Goal: Task Accomplishment & Management: Complete application form

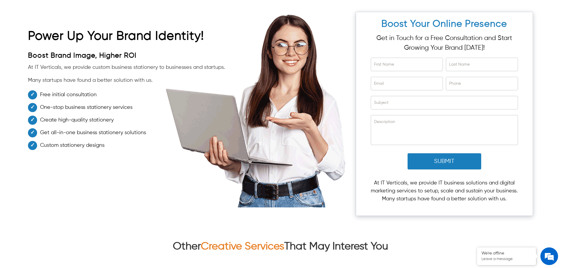
scroll to position [2288, 0]
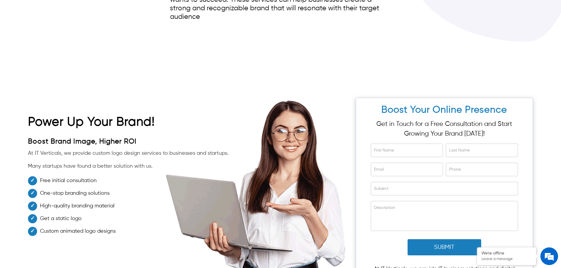
scroll to position [2976, 0]
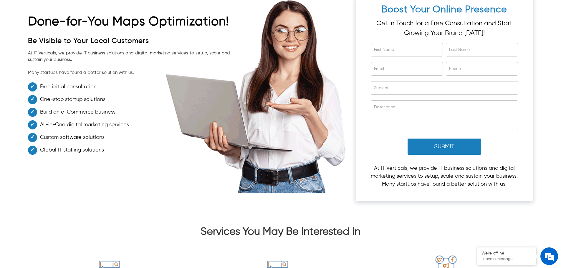
scroll to position [2092, 0]
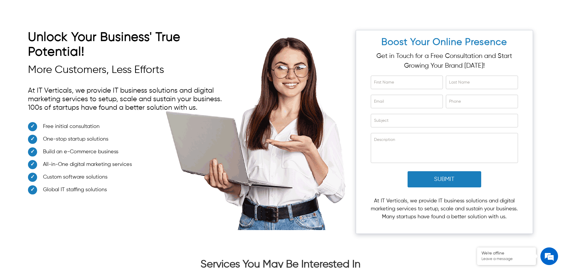
scroll to position [2828, 0]
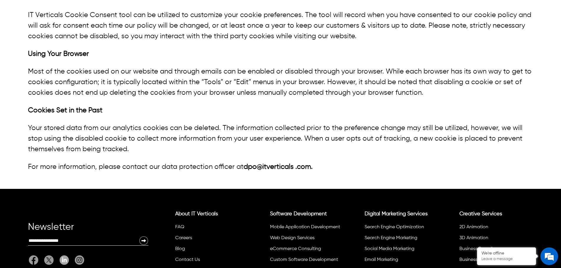
scroll to position [1075, 0]
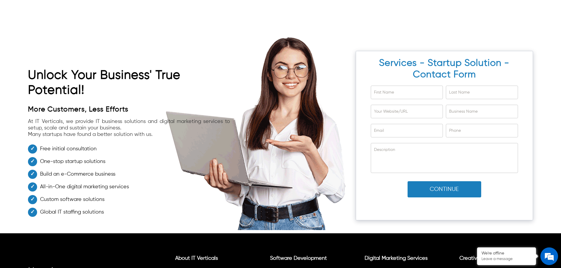
scroll to position [2504, 0]
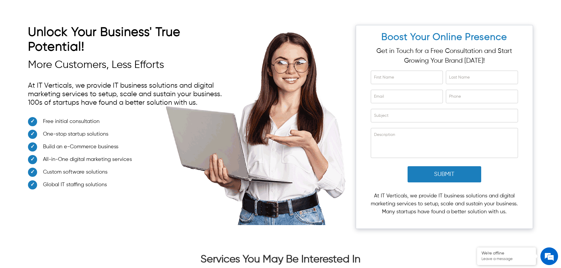
scroll to position [3211, 0]
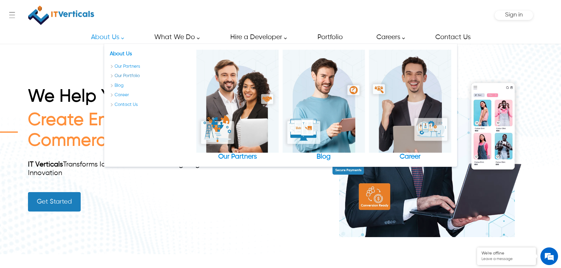
click at [129, 77] on link "Our Portfolio" at bounding box center [151, 76] width 82 height 7
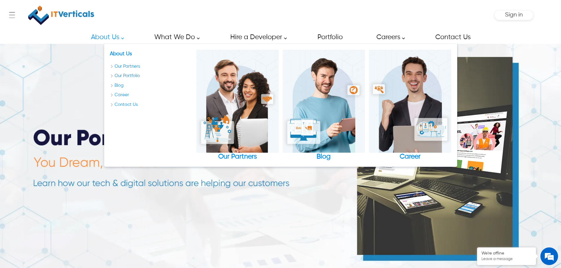
click at [129, 76] on link "Our Portfolio" at bounding box center [151, 76] width 82 height 7
click at [127, 74] on link "Our Portfolio" at bounding box center [151, 76] width 82 height 7
click at [127, 75] on link "Our Portfolio" at bounding box center [151, 76] width 82 height 7
click at [126, 37] on link "About Us" at bounding box center [105, 37] width 43 height 13
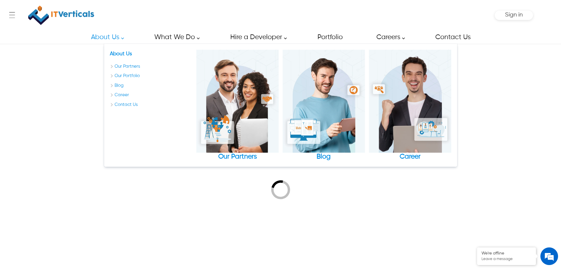
click at [123, 40] on link "About Us" at bounding box center [105, 37] width 43 height 13
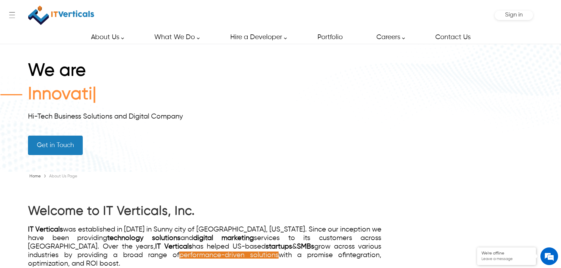
click at [121, 40] on link "About Us" at bounding box center [105, 37] width 43 height 13
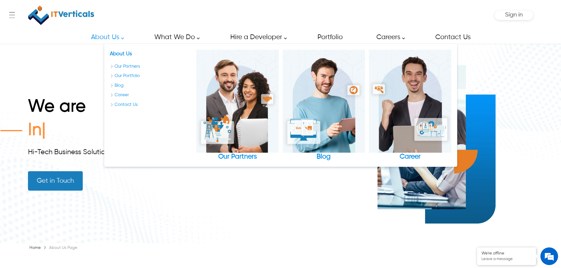
click at [124, 39] on link "About Us" at bounding box center [105, 37] width 43 height 13
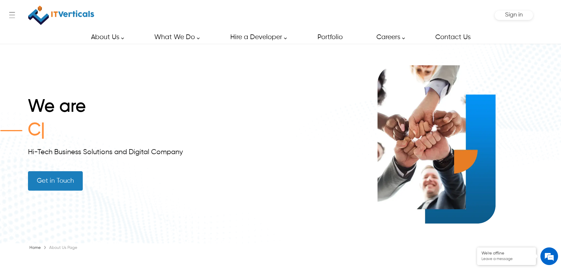
click at [124, 39] on link "About Us" at bounding box center [105, 37] width 43 height 13
click at [123, 38] on link "About Us" at bounding box center [105, 37] width 43 height 13
click at [122, 38] on link "About Us" at bounding box center [105, 37] width 43 height 13
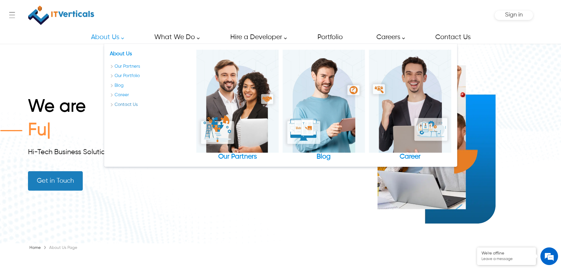
click at [124, 105] on link "Contact Us" at bounding box center [151, 105] width 82 height 7
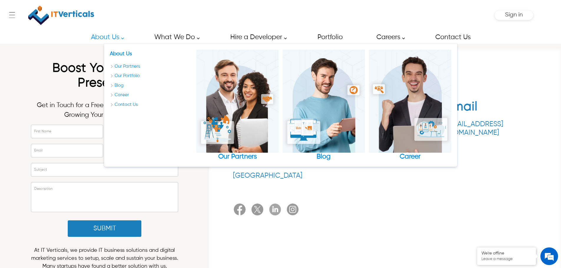
click at [124, 105] on link "Contact Us" at bounding box center [151, 105] width 82 height 7
click at [36, 97] on div "Boost Your Online Presence Get in Touch for a Free Consultation and Start Growi…" at bounding box center [104, 92] width 147 height 62
click at [123, 94] on link "Career" at bounding box center [151, 95] width 82 height 7
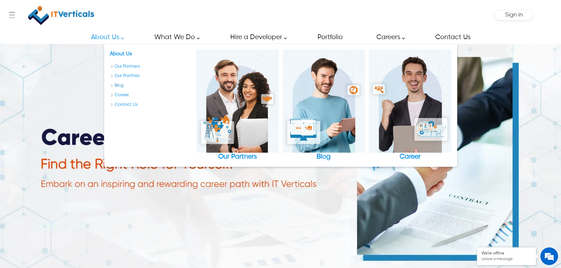
click at [122, 84] on link "Blog" at bounding box center [151, 85] width 82 height 7
click at [120, 76] on link "Our Portfolio" at bounding box center [151, 76] width 82 height 7
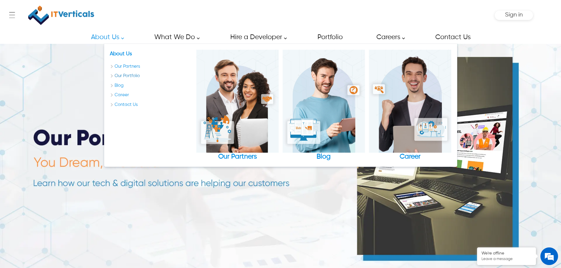
click at [128, 75] on link "Our Portfolio" at bounding box center [151, 76] width 82 height 7
click at [129, 65] on link "Our Partners" at bounding box center [151, 66] width 82 height 7
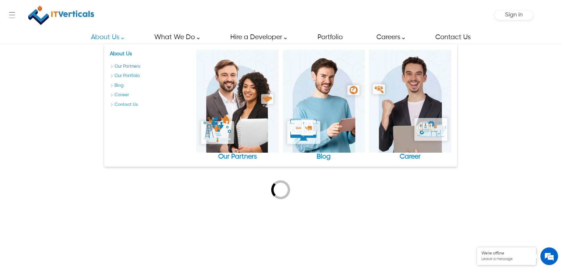
click at [129, 66] on link "Our Partners" at bounding box center [151, 66] width 82 height 7
click at [125, 68] on link "Our Partners" at bounding box center [151, 66] width 82 height 7
click at [126, 68] on link "Our Partners" at bounding box center [151, 66] width 82 height 7
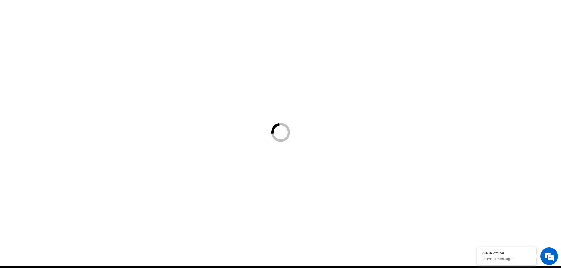
scroll to position [29, 0]
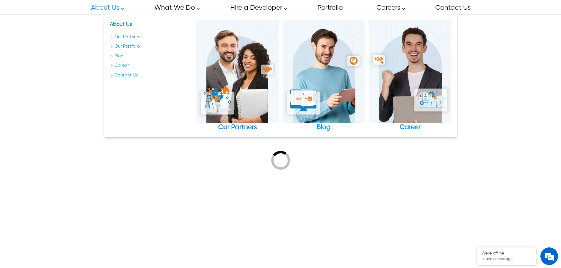
click at [127, 36] on link "Our Partners" at bounding box center [151, 37] width 82 height 7
click at [128, 37] on link "Our Partners" at bounding box center [151, 37] width 82 height 7
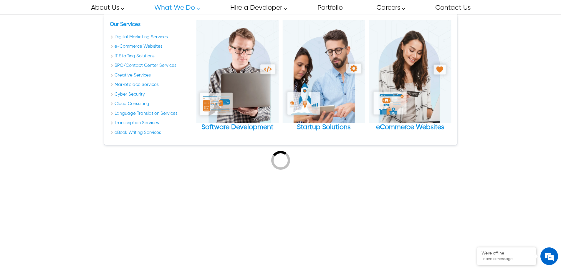
click at [191, 11] on link "What We Do" at bounding box center [175, 7] width 55 height 13
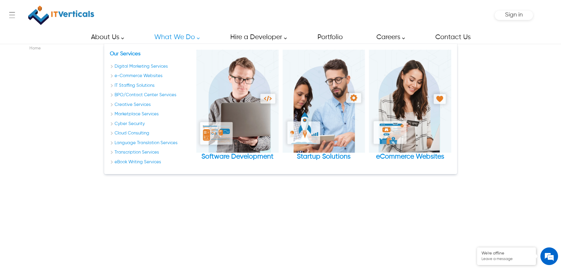
click at [188, 43] on link "What We Do" at bounding box center [175, 37] width 55 height 13
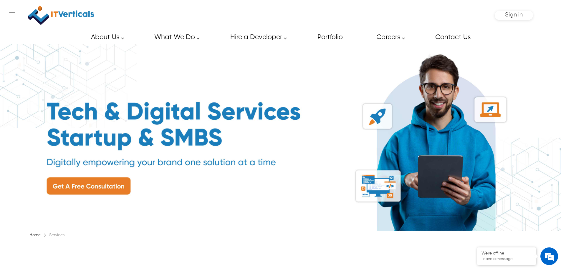
click at [199, 40] on link "What We Do" at bounding box center [175, 37] width 55 height 13
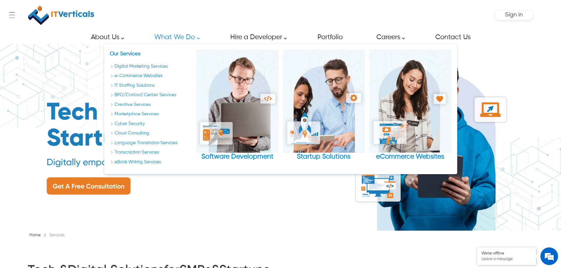
click at [133, 67] on link "Digital Marketing Services" at bounding box center [151, 66] width 82 height 7
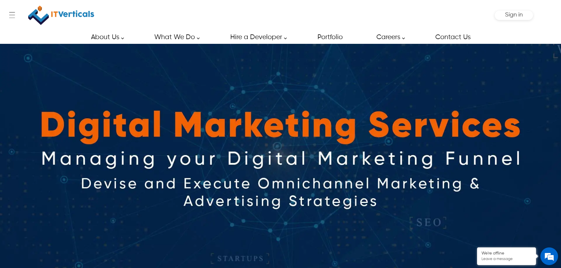
click at [45, 31] on div "About Us About Us Our Partners Our Portfolio Blog Career Contact Us Our Partner…" at bounding box center [280, 37] width 561 height 13
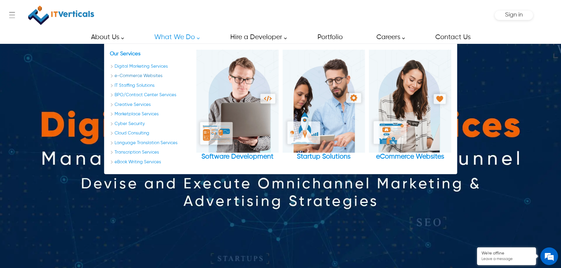
click at [145, 77] on link "e-Commerce Websites" at bounding box center [151, 76] width 82 height 7
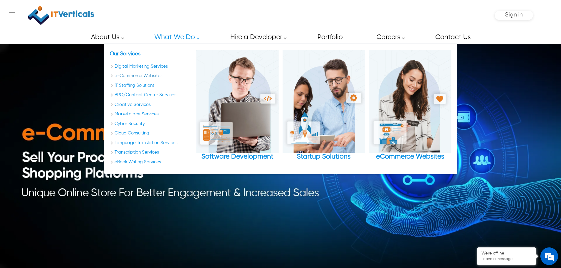
click at [147, 77] on link "e-Commerce Websites" at bounding box center [151, 76] width 82 height 7
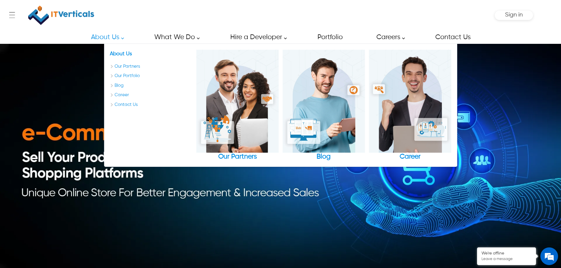
click at [72, 36] on div "About Us About Us Our Partners Our Portfolio Blog Career Contact Us Our Partner…" at bounding box center [280, 37] width 561 height 13
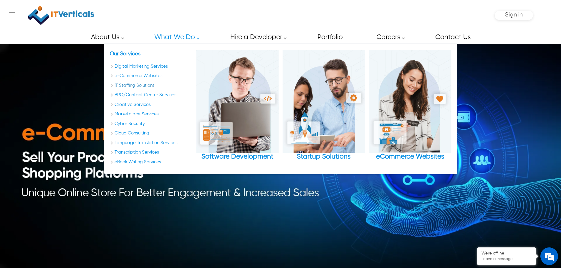
click at [140, 86] on link "IT Staffing Solutions" at bounding box center [151, 85] width 82 height 7
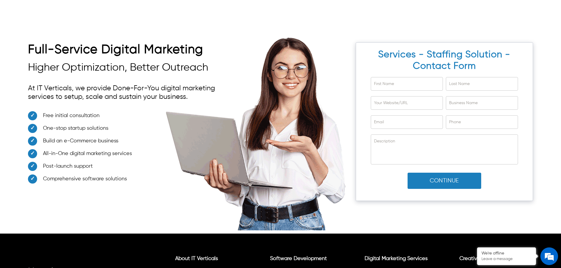
scroll to position [2576, 0]
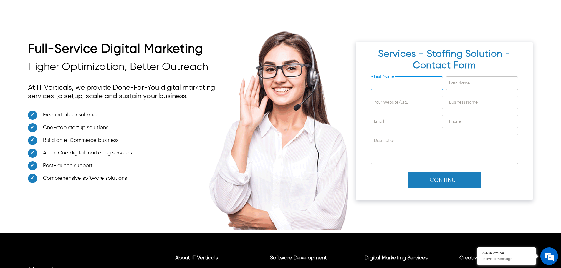
click at [425, 82] on input "First Name" at bounding box center [407, 83] width 72 height 13
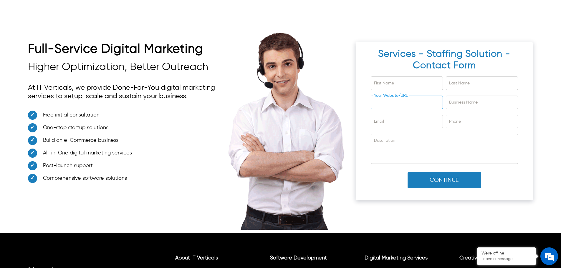
click at [373, 108] on input "Your Website/URL" at bounding box center [407, 102] width 72 height 13
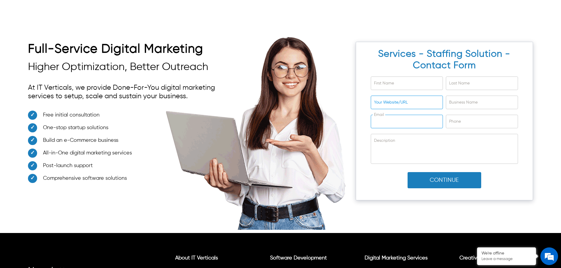
click at [380, 123] on input "Email" at bounding box center [407, 121] width 72 height 13
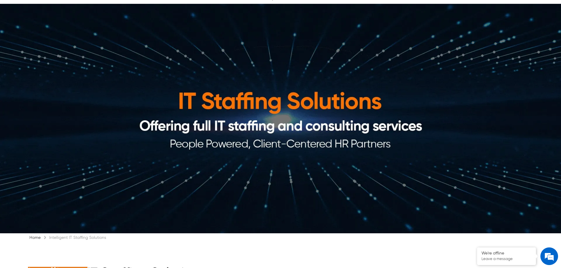
scroll to position [0, 0]
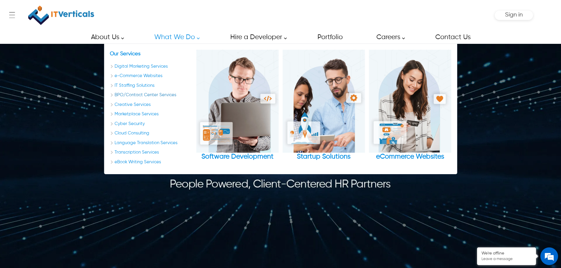
click at [148, 95] on link "BPO/Contact Center Services" at bounding box center [151, 95] width 82 height 7
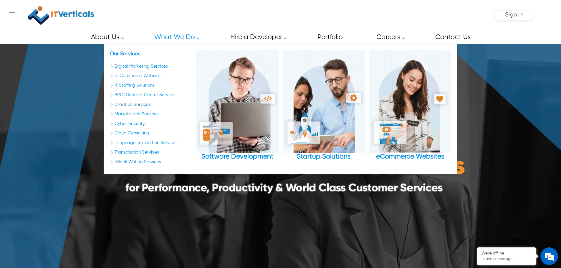
click at [137, 104] on link "Creative Services" at bounding box center [151, 105] width 82 height 7
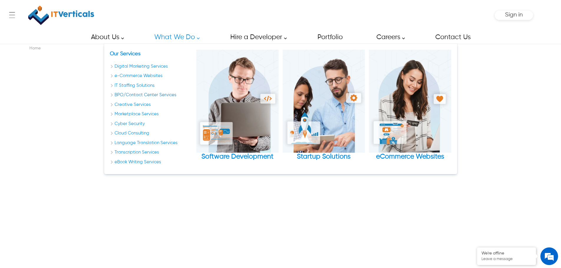
click at [139, 96] on link "BPO/Contact Center Services" at bounding box center [151, 95] width 82 height 7
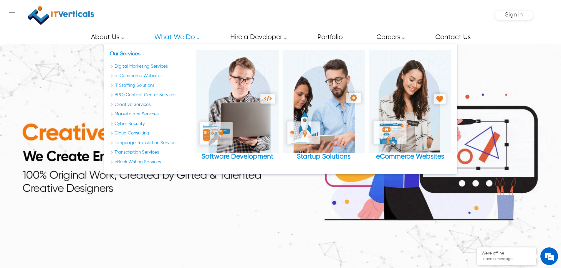
click at [137, 106] on link "Creative Services" at bounding box center [151, 105] width 82 height 7
click at [143, 114] on link "Marketplace Services" at bounding box center [151, 114] width 82 height 7
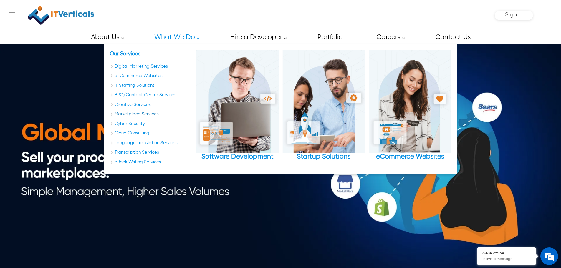
click at [143, 114] on link "Marketplace Services" at bounding box center [151, 114] width 82 height 7
click at [142, 115] on link "Marketplace Services" at bounding box center [151, 114] width 82 height 7
click at [56, 40] on div "About Us About Us Our Partners Our Portfolio Blog Career Contact Us Our Partner…" at bounding box center [280, 37] width 561 height 13
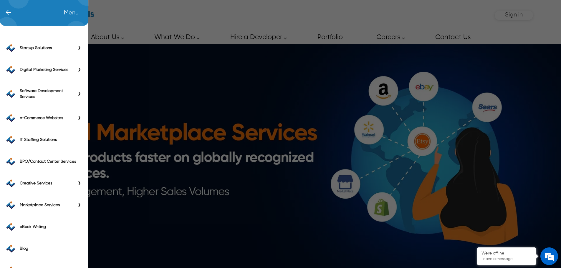
click at [28, 14] on div "← Menu Startup Solutions Software Development Digital Marketing Services IT Sta…" at bounding box center [280, 15] width 505 height 31
click at [14, 15] on icon "Primary Side Menu" at bounding box center [44, 10] width 89 height 29
click at [9, 13] on span "←" at bounding box center [5, 13] width 12 height 6
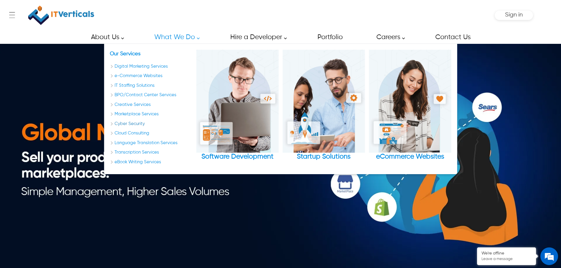
click at [134, 123] on link "Cyber Security" at bounding box center [151, 124] width 82 height 7
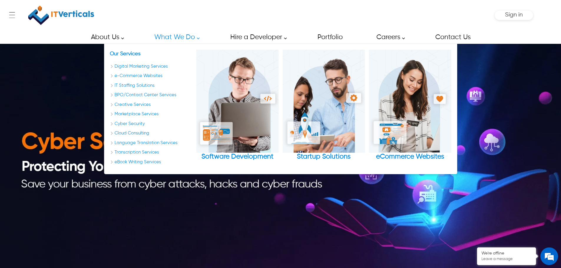
click at [132, 134] on link "Cloud Consulting" at bounding box center [151, 133] width 82 height 7
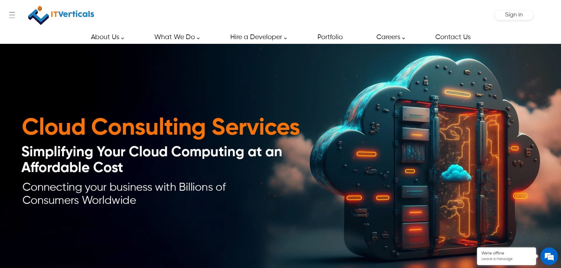
click at [64, 34] on div "About Us About Us Our Partners Our Portfolio Blog Career Contact Us Our Partner…" at bounding box center [280, 37] width 561 height 13
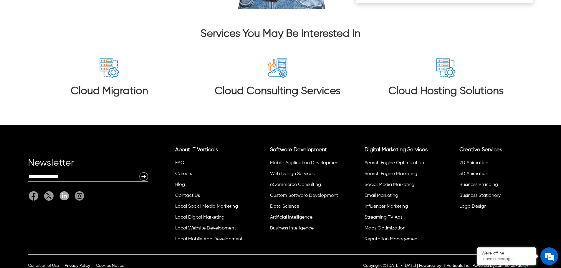
scroll to position [2651, 0]
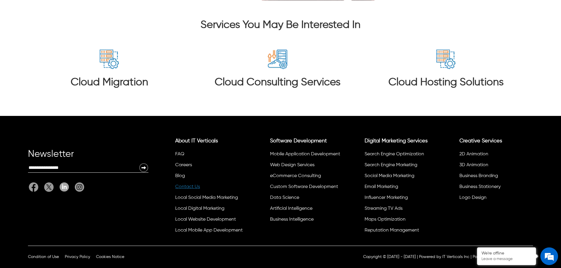
click at [193, 187] on link "Contact Us" at bounding box center [187, 187] width 25 height 5
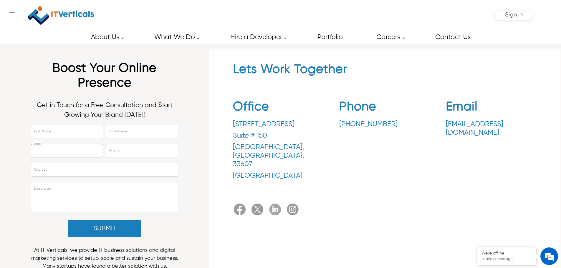
click at [76, 151] on input "Email" at bounding box center [67, 150] width 72 height 13
type input "**********"
click at [73, 129] on input "First Name" at bounding box center [67, 131] width 72 height 13
type input "*****"
click at [123, 138] on input "Last Name" at bounding box center [142, 131] width 72 height 13
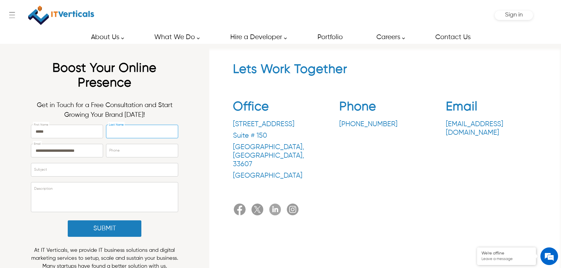
type input "****"
click at [126, 151] on input "Phone" at bounding box center [142, 150] width 72 height 13
type input "**********"
click at [111, 171] on input "Subject" at bounding box center [104, 170] width 147 height 13
type input "**********"
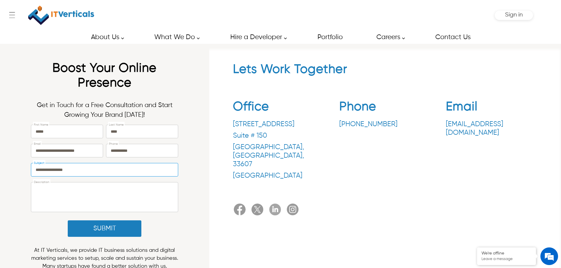
click at [85, 191] on textarea "Description" at bounding box center [104, 197] width 147 height 29
type textarea "*******"
click at [95, 230] on button "Submit" at bounding box center [105, 229] width 74 height 16
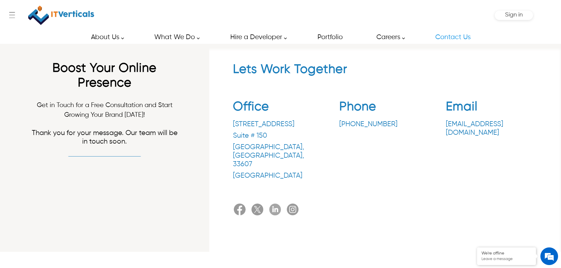
click at [456, 38] on link "Contact Us" at bounding box center [453, 37] width 48 height 13
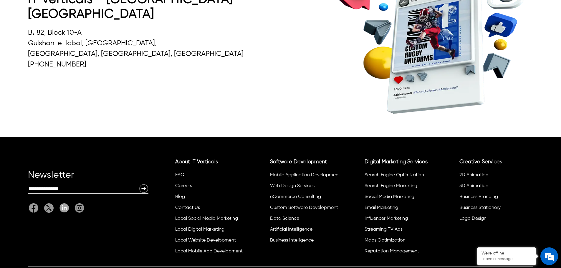
scroll to position [539, 0]
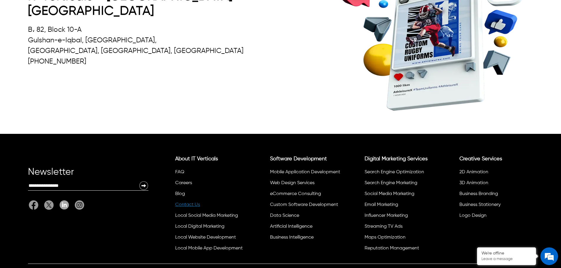
click at [189, 203] on link "Contact Us" at bounding box center [187, 205] width 25 height 5
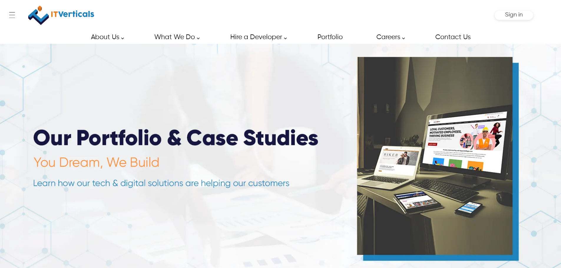
scroll to position [1208, 0]
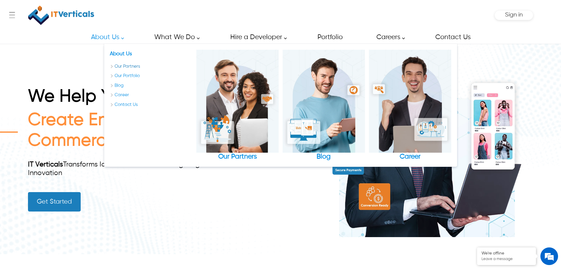
click at [128, 66] on link "Our Partners" at bounding box center [151, 66] width 82 height 7
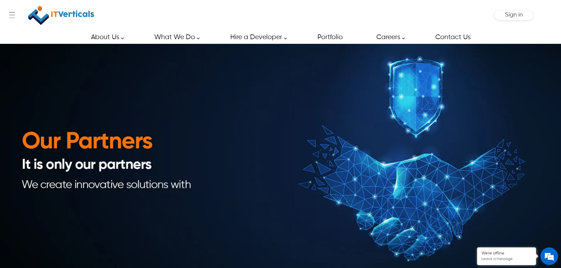
click at [84, 70] on img at bounding box center [280, 159] width 561 height 230
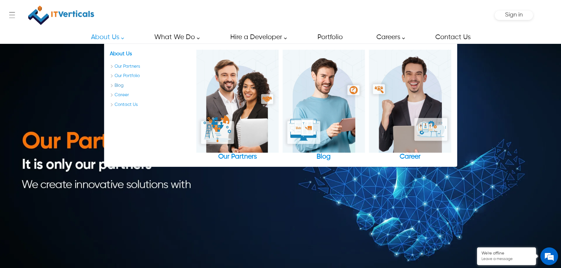
click at [121, 86] on link "Blog" at bounding box center [151, 85] width 82 height 7
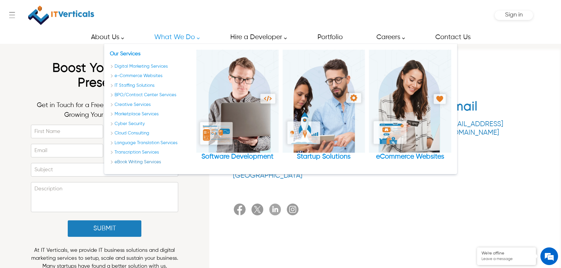
click at [143, 163] on link "eBook Writing Services" at bounding box center [151, 162] width 82 height 7
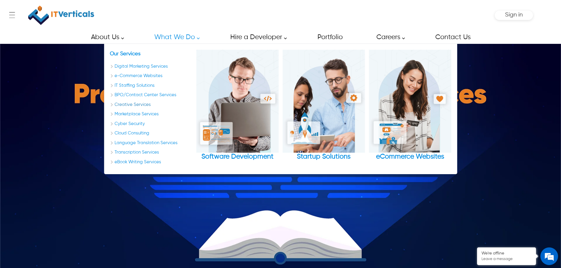
click at [135, 105] on link "Creative Services" at bounding box center [151, 105] width 82 height 7
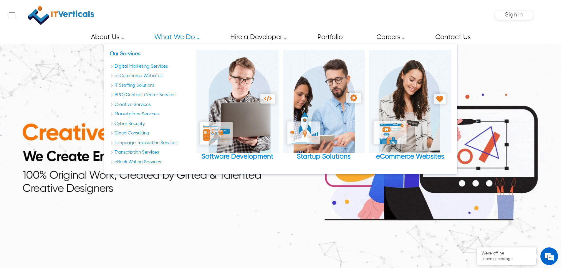
click at [55, 111] on img at bounding box center [280, 159] width 561 height 230
click at [141, 115] on link "Marketplace Services" at bounding box center [151, 114] width 82 height 7
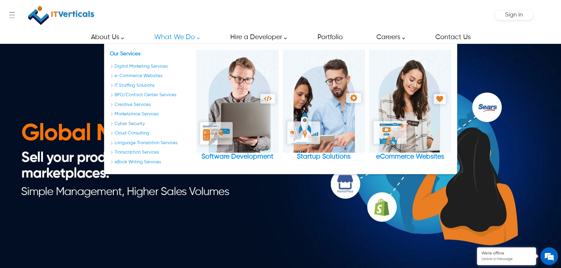
click at [135, 123] on link "Cyber Security" at bounding box center [151, 124] width 82 height 7
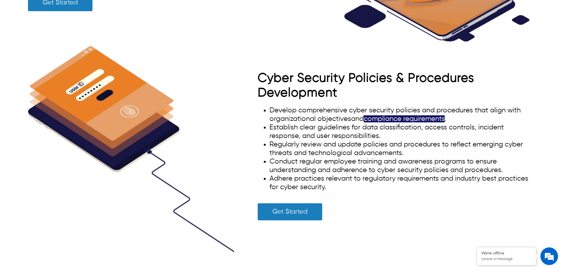
scroll to position [1944, 0]
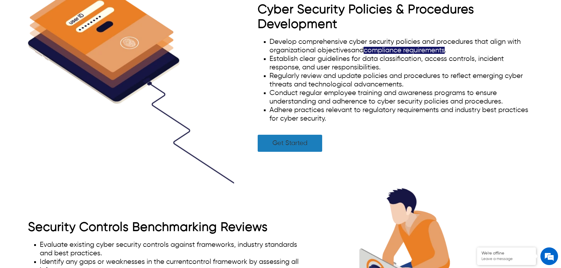
click at [288, 152] on link "Get Started" at bounding box center [290, 143] width 65 height 17
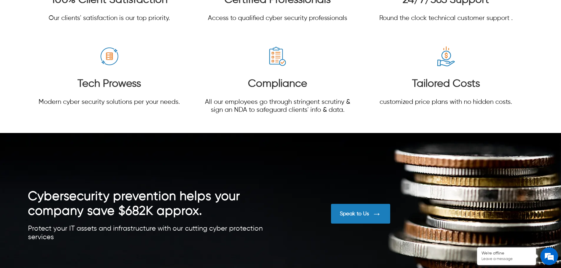
scroll to position [3457, 0]
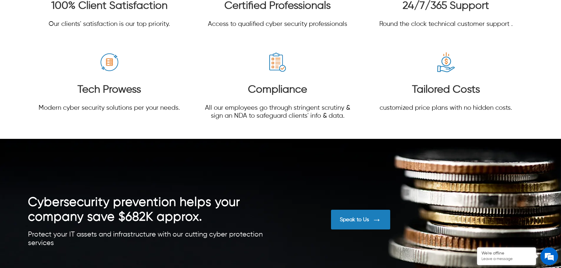
click at [352, 216] on div "Speak to Us" at bounding box center [360, 220] width 59 height 20
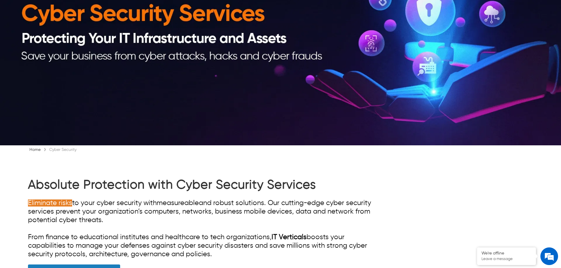
scroll to position [0, 0]
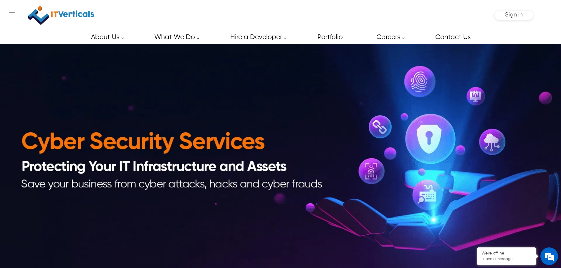
click at [75, 16] on img at bounding box center [61, 15] width 66 height 25
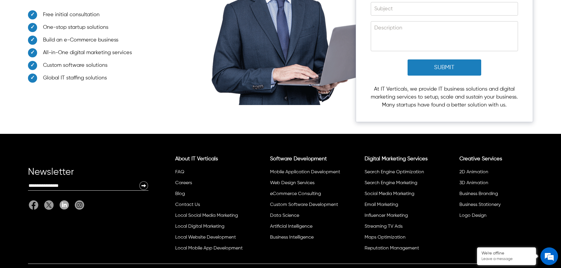
scroll to position [2180, 0]
